Goal: Check status: Check status

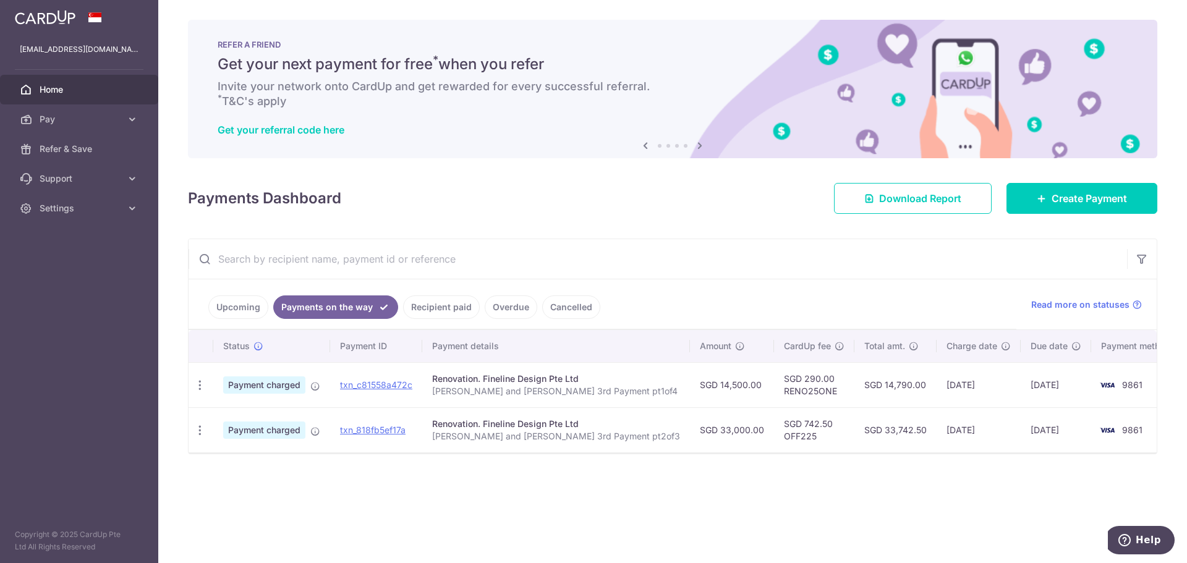
click at [234, 307] on link "Upcoming" at bounding box center [238, 307] width 60 height 23
click at [318, 312] on link "Payments on the way" at bounding box center [345, 307] width 108 height 23
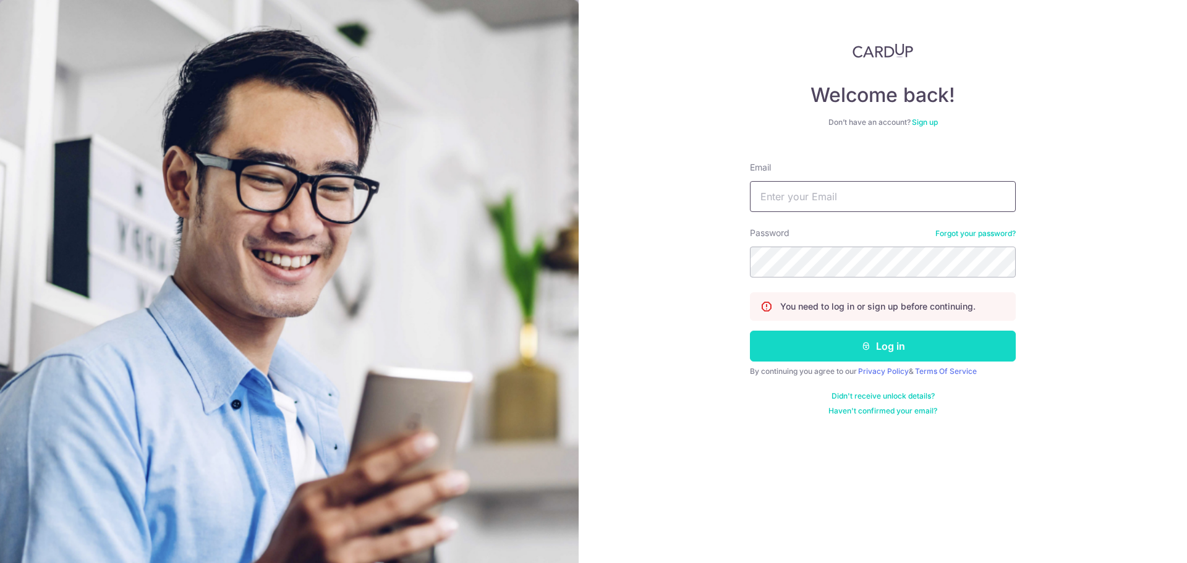
type input "[EMAIL_ADDRESS][DOMAIN_NAME]"
click at [858, 339] on button "Log in" at bounding box center [883, 346] width 266 height 31
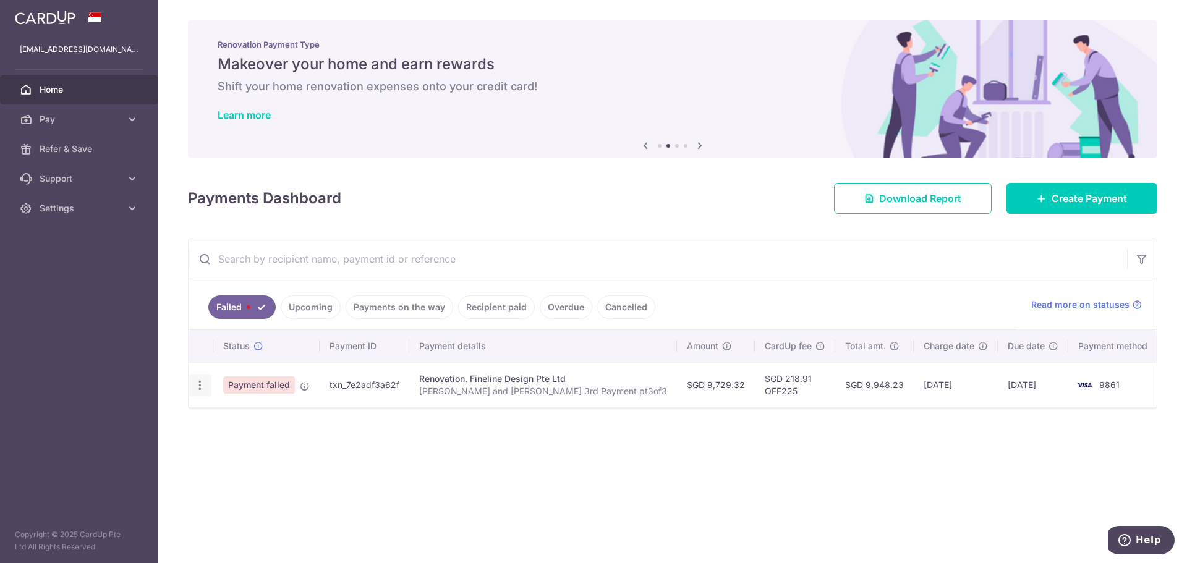
click at [197, 382] on icon "button" at bounding box center [200, 385] width 13 height 13
drag, startPoint x: 351, startPoint y: 481, endPoint x: 351, endPoint y: 470, distance: 11.1
click at [351, 481] on div "× Pause Schedule Pause all future payments in this series Pause just this one p…" at bounding box center [672, 281] width 1029 height 563
click at [318, 309] on link "Upcoming" at bounding box center [311, 307] width 60 height 23
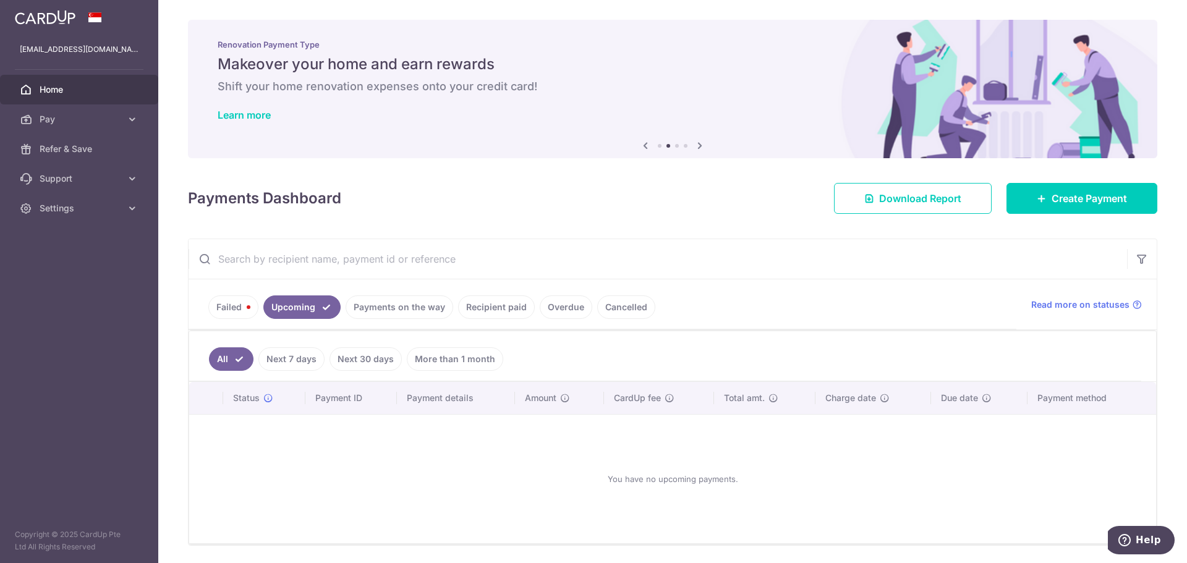
click at [375, 308] on link "Payments on the way" at bounding box center [400, 307] width 108 height 23
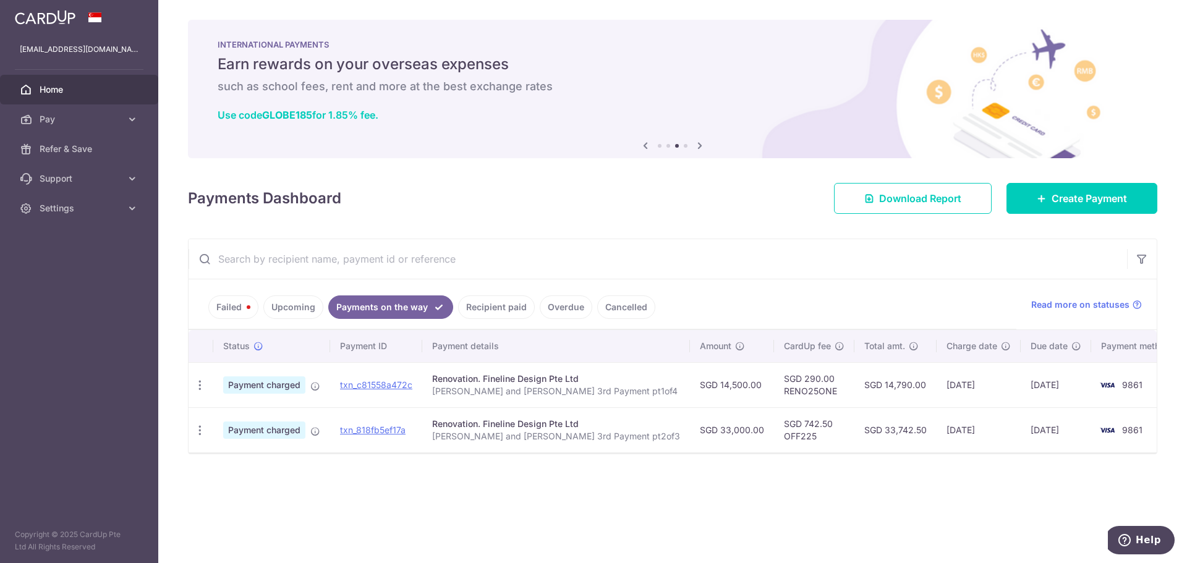
click at [238, 310] on link "Failed" at bounding box center [233, 307] width 50 height 23
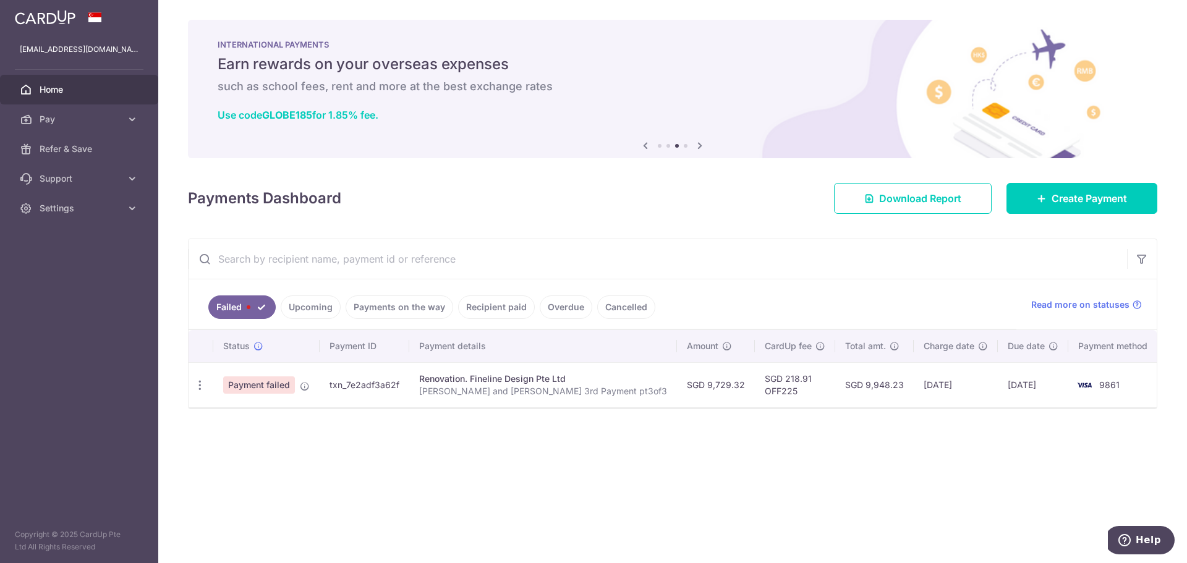
click at [370, 304] on link "Payments on the way" at bounding box center [400, 307] width 108 height 23
